Goal: Task Accomplishment & Management: Manage account settings

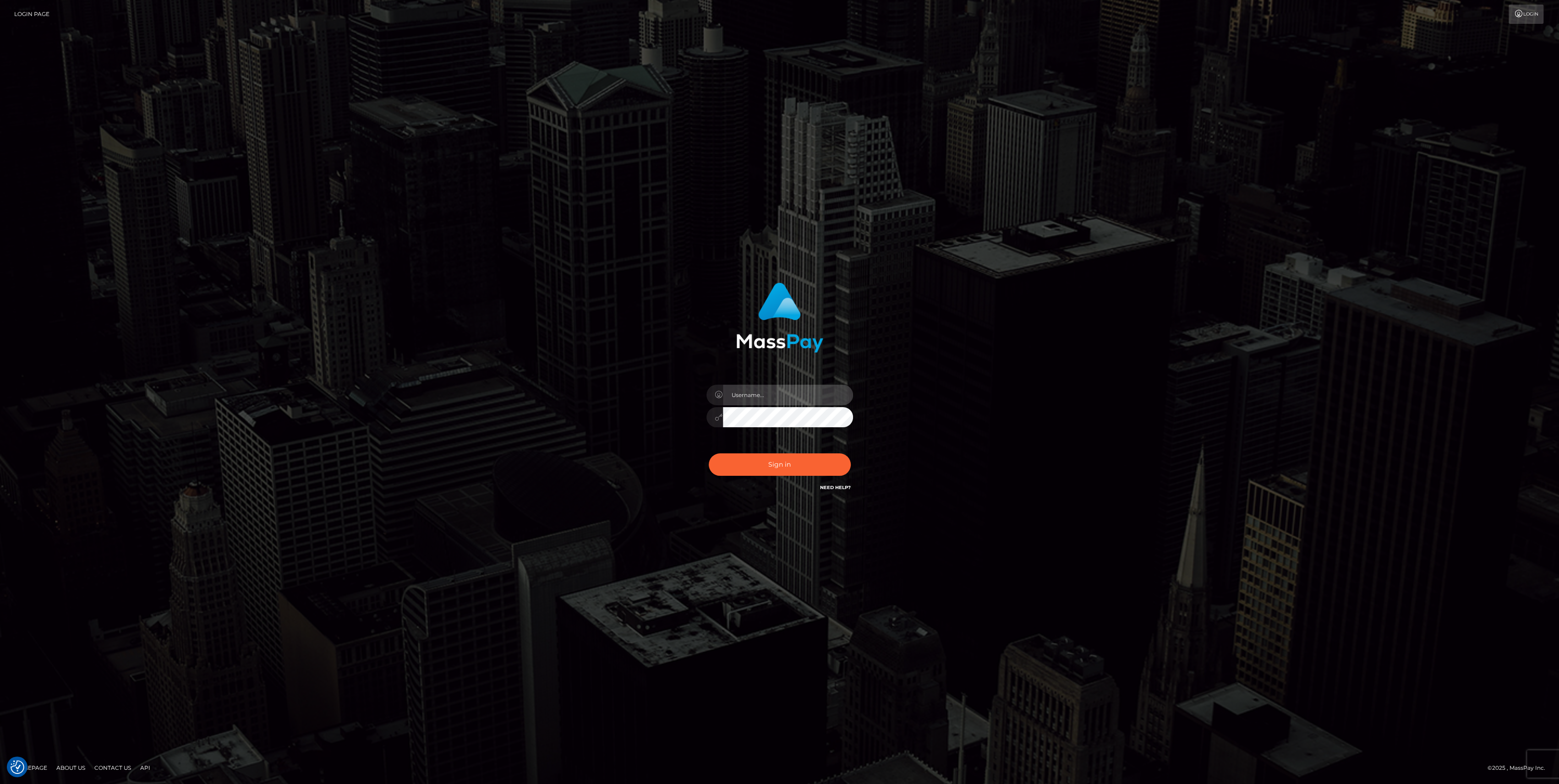
type input "bengreen"
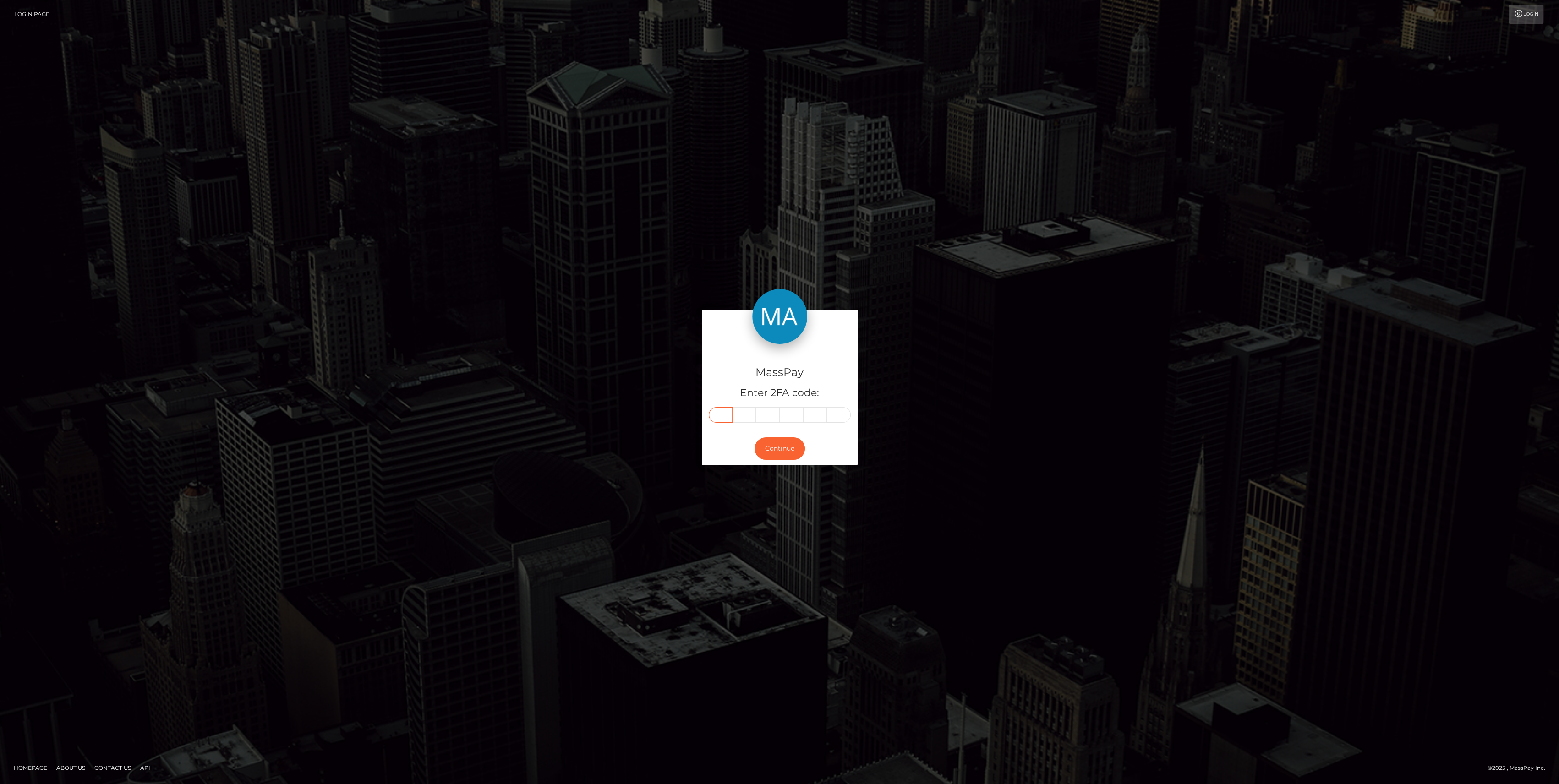
click at [725, 414] on input "text" at bounding box center [720, 415] width 24 height 16
type input "6"
type input "7"
type input "8"
type input "0"
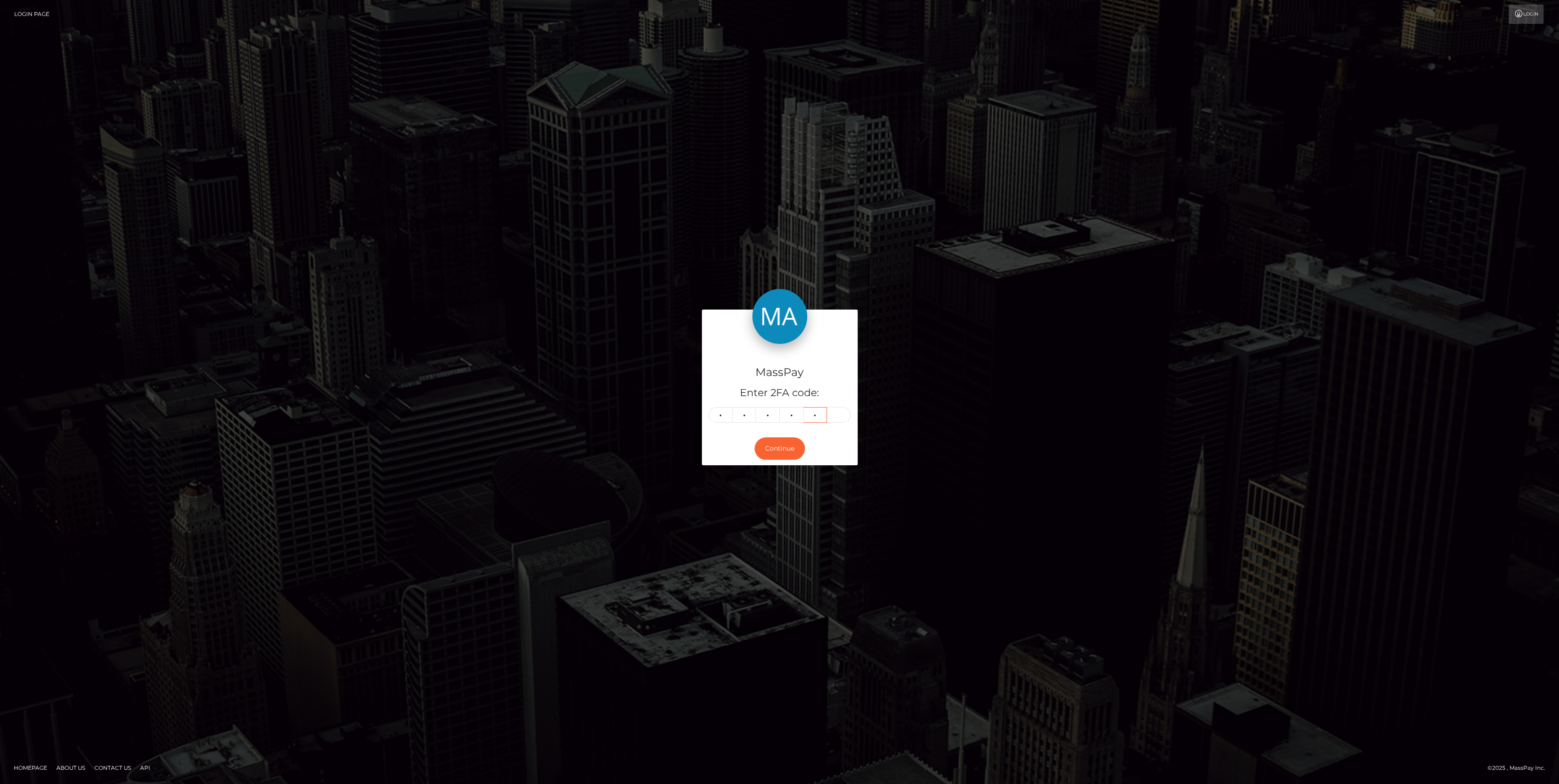
type input "7"
type input "4"
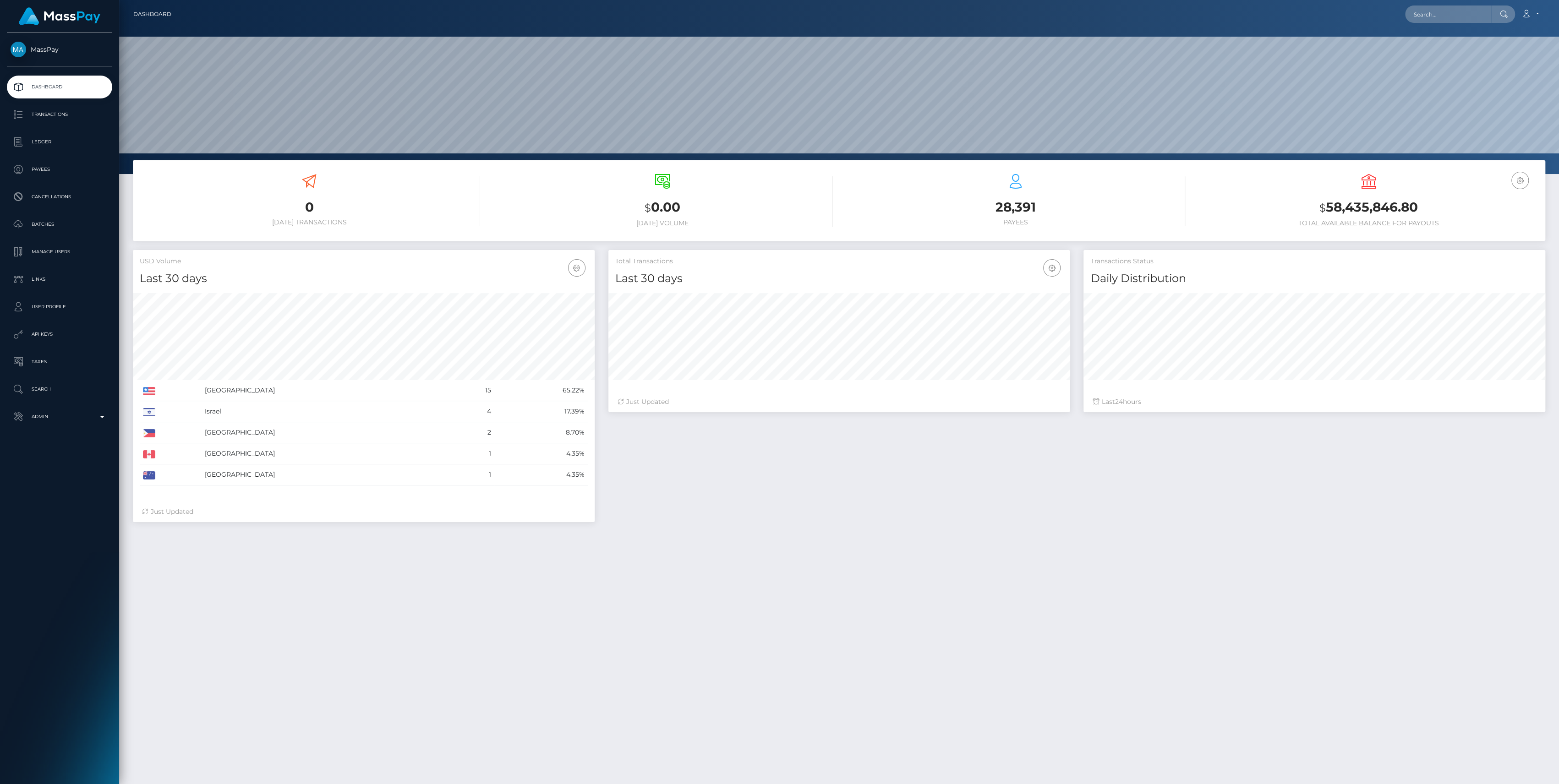
scroll to position [162, 462]
click at [44, 408] on link "Admin" at bounding box center [59, 417] width 105 height 23
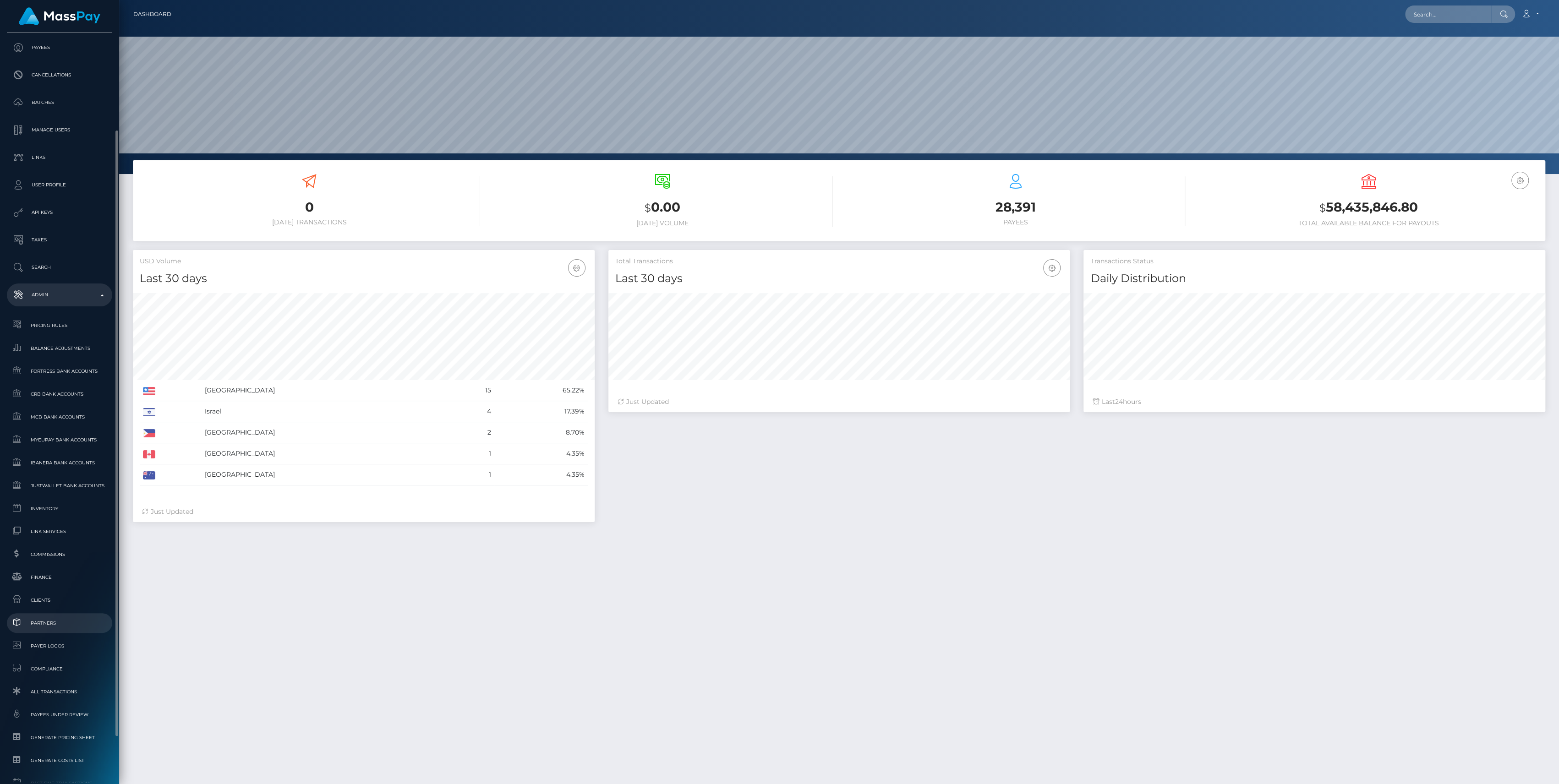
scroll to position [178, 0]
click at [42, 518] on span "Finance" at bounding box center [59, 520] width 98 height 10
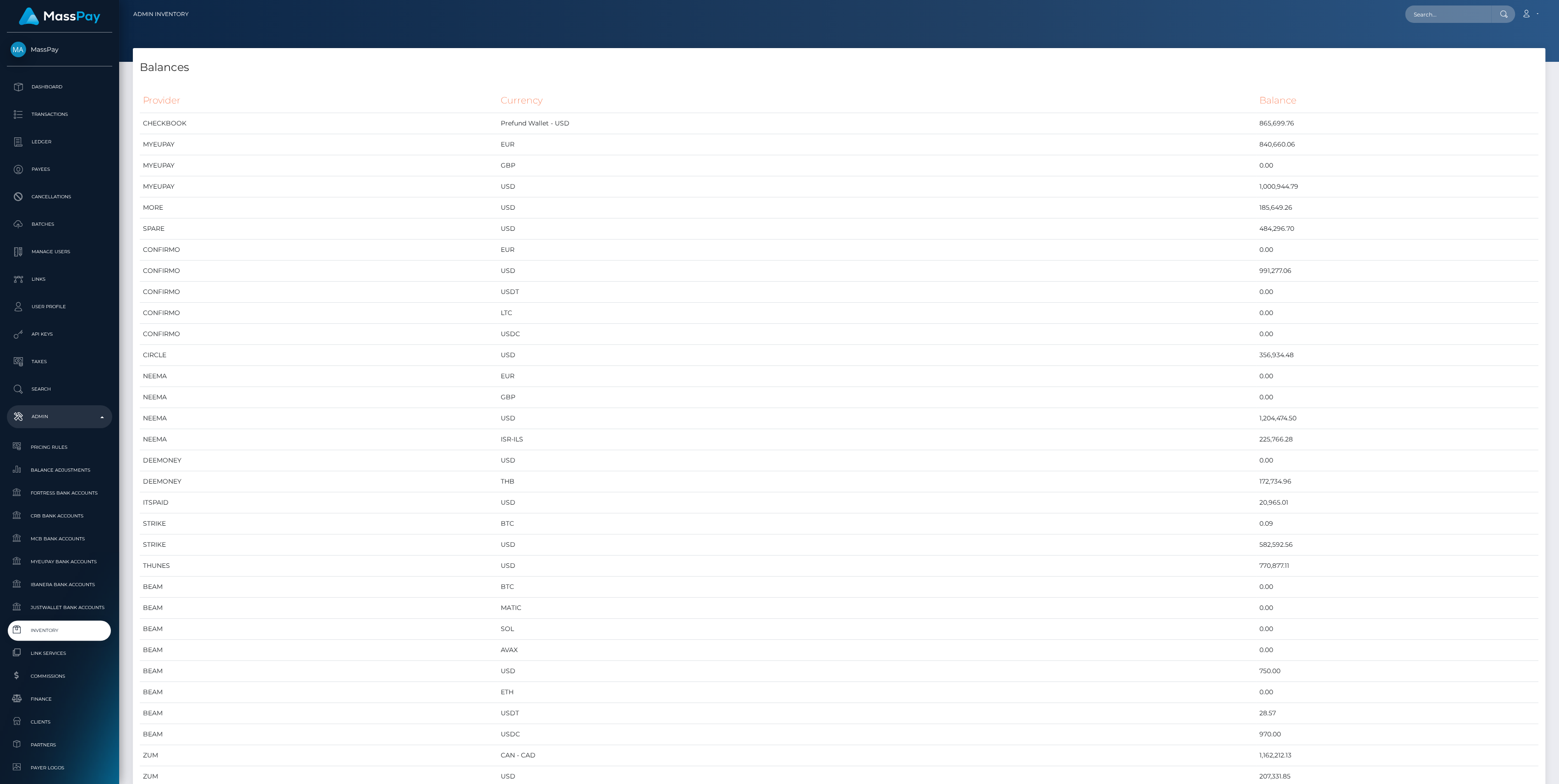
scroll to position [4670, 1412]
